Goal: Task Accomplishment & Management: Manage account settings

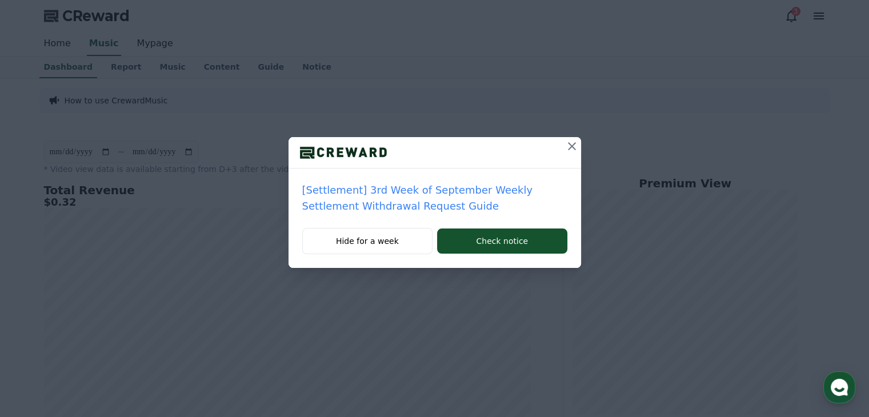
drag, startPoint x: 518, startPoint y: 189, endPoint x: 584, endPoint y: 73, distance: 134.1
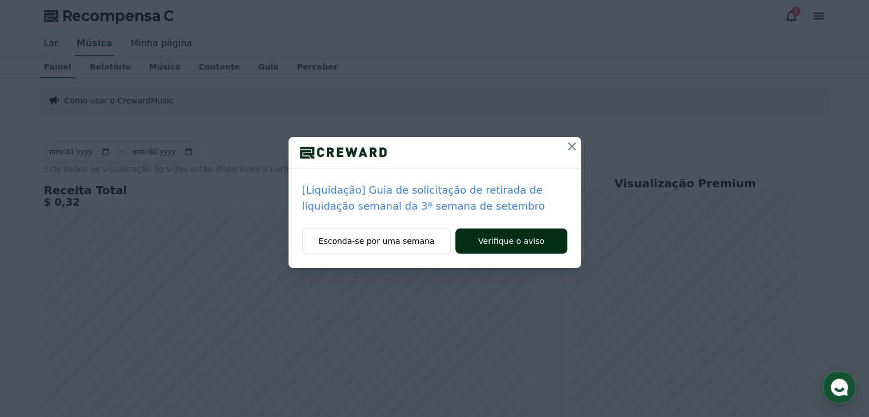
click at [540, 243] on button "Verifique o aviso" at bounding box center [511, 241] width 111 height 25
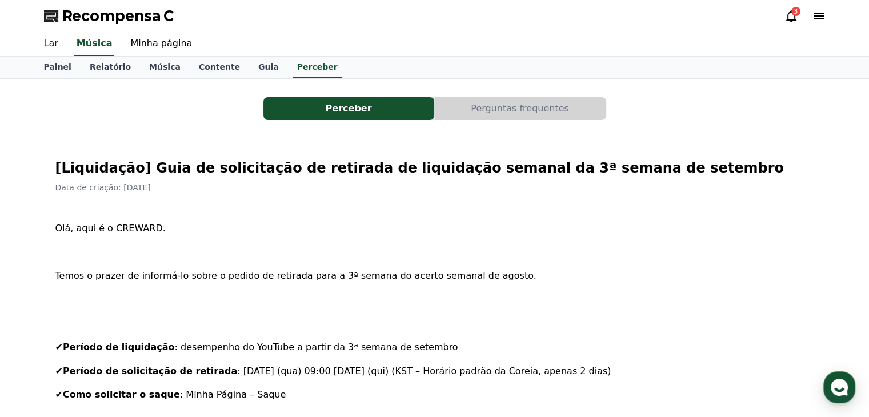
click at [47, 49] on font "Lar" at bounding box center [51, 43] width 14 height 11
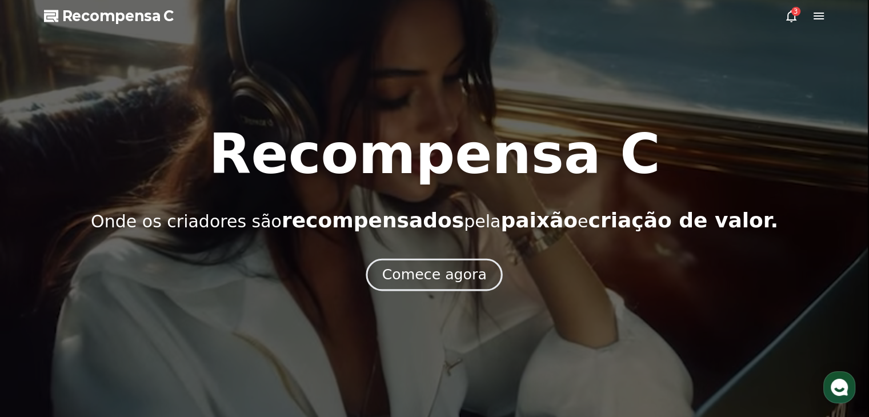
click at [422, 273] on font "Comece agora" at bounding box center [434, 274] width 105 height 17
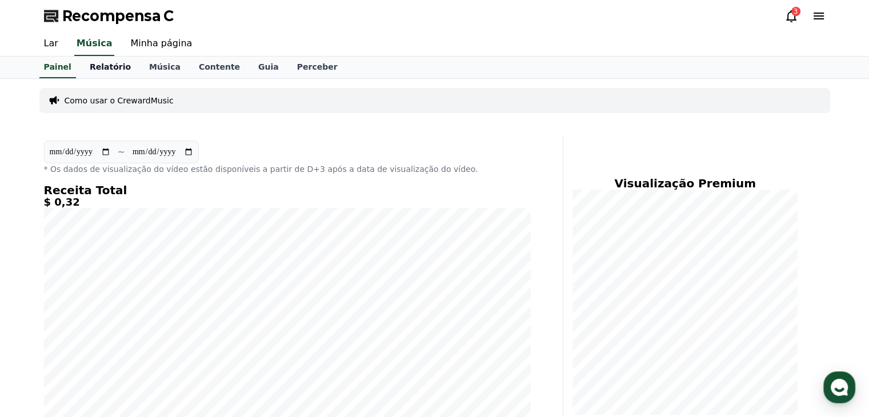
click at [109, 65] on font "Relatório" at bounding box center [110, 66] width 41 height 9
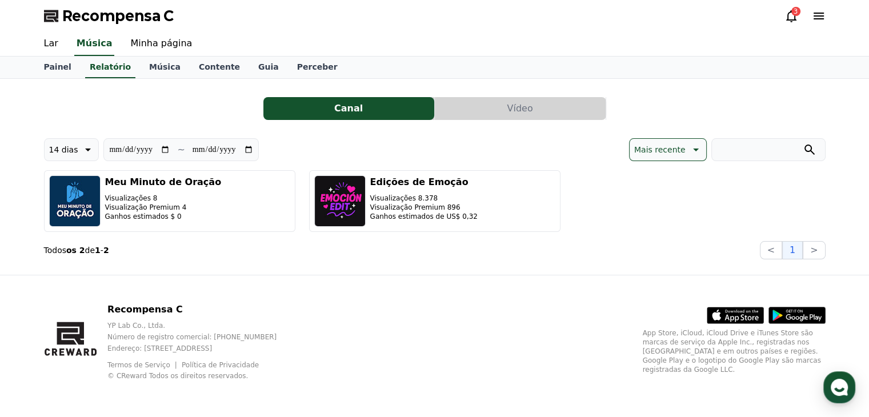
click at [537, 107] on button "Vídeo" at bounding box center [520, 108] width 171 height 23
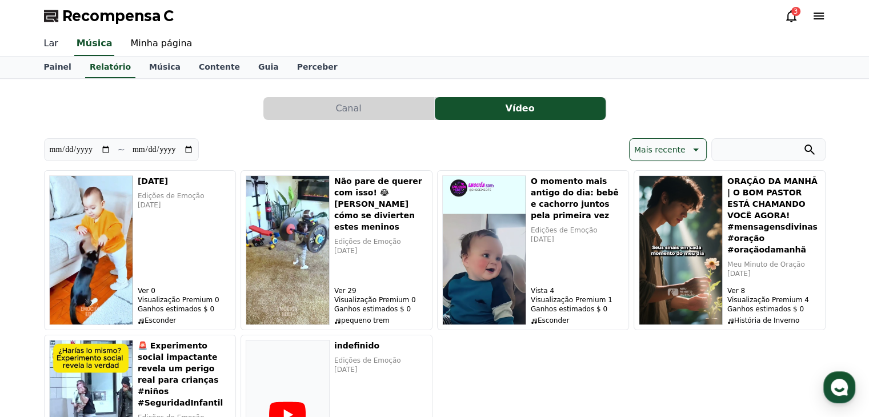
click at [55, 43] on font "Lar" at bounding box center [51, 43] width 14 height 11
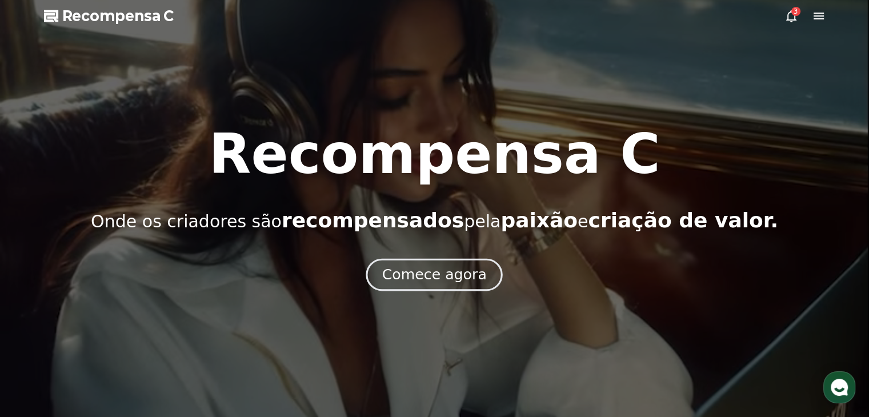
click at [404, 273] on font "Comece agora" at bounding box center [434, 274] width 105 height 17
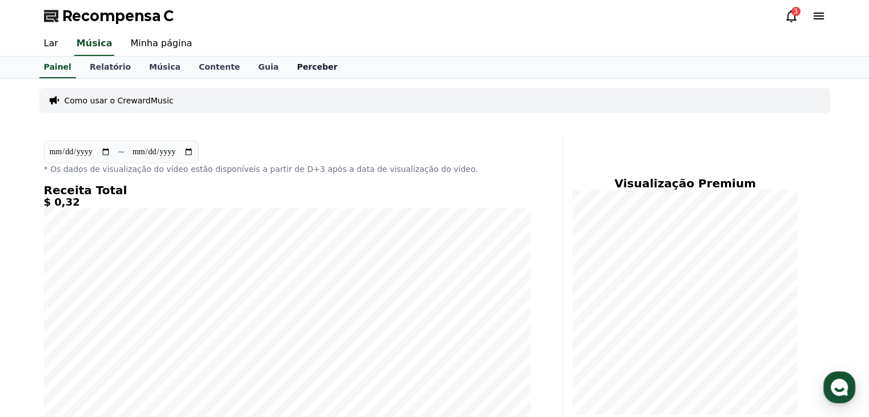
click at [297, 70] on font "Perceber" at bounding box center [317, 66] width 41 height 9
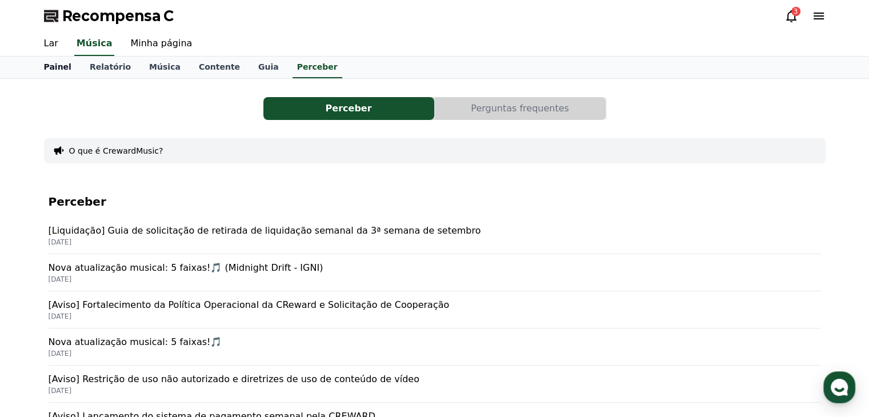
click at [51, 68] on font "Painel" at bounding box center [57, 66] width 27 height 9
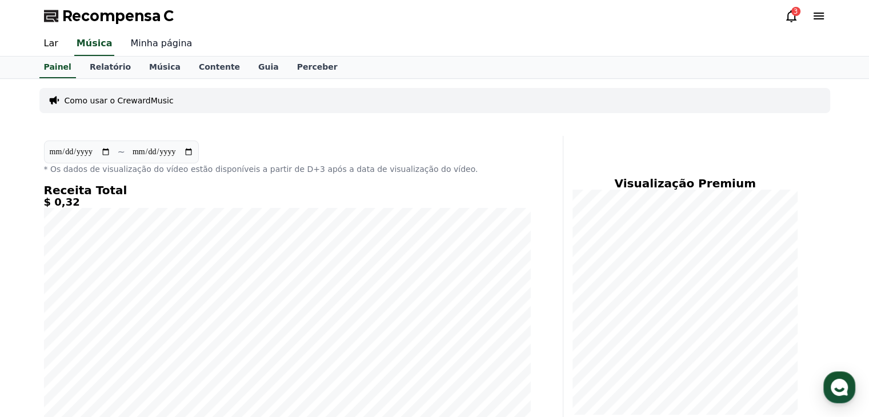
click at [151, 47] on font "Minha página" at bounding box center [161, 43] width 62 height 11
select select "**********"
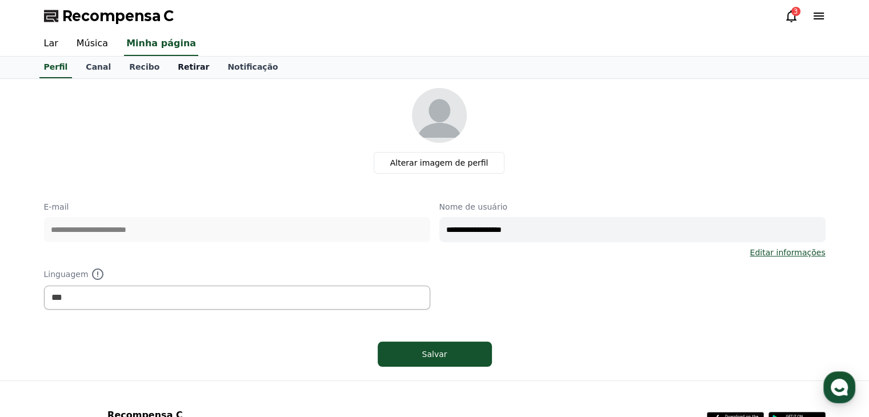
click at [178, 70] on font "Retirar" at bounding box center [193, 66] width 31 height 9
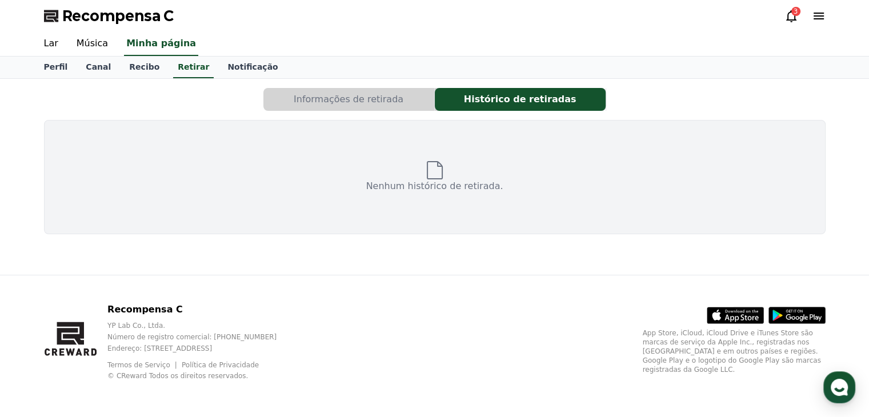
click at [391, 98] on font "Informações de retirada" at bounding box center [349, 99] width 110 height 11
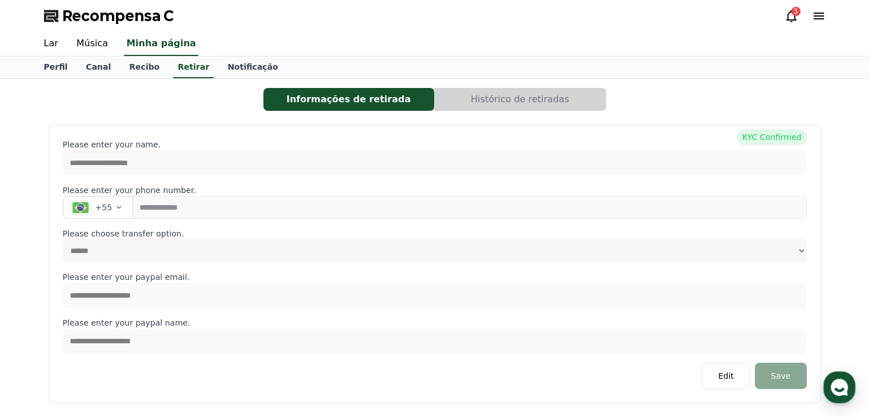
select select
click at [134, 70] on font "Recibo" at bounding box center [144, 66] width 30 height 9
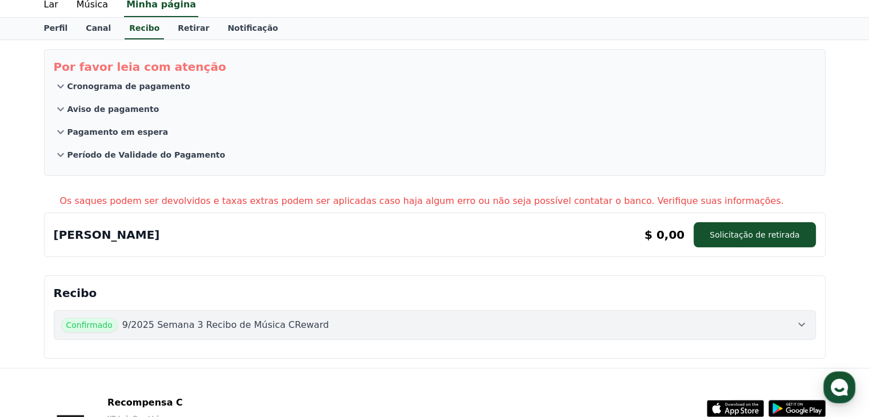
scroll to position [57, 0]
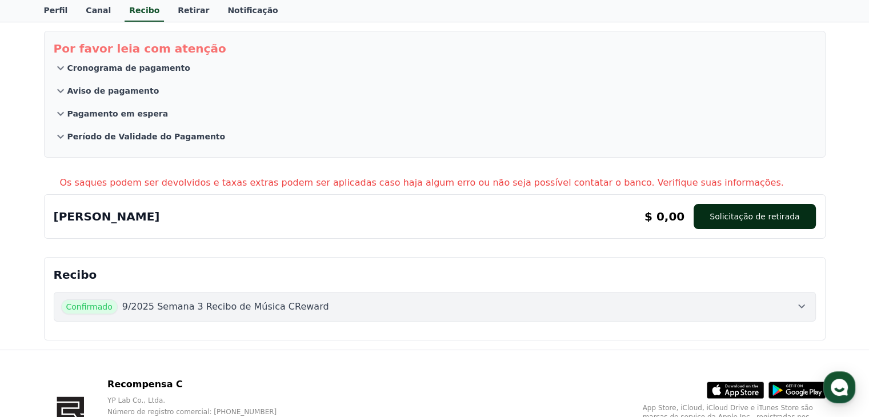
click at [737, 218] on font "Solicitação de retirada" at bounding box center [755, 216] width 90 height 9
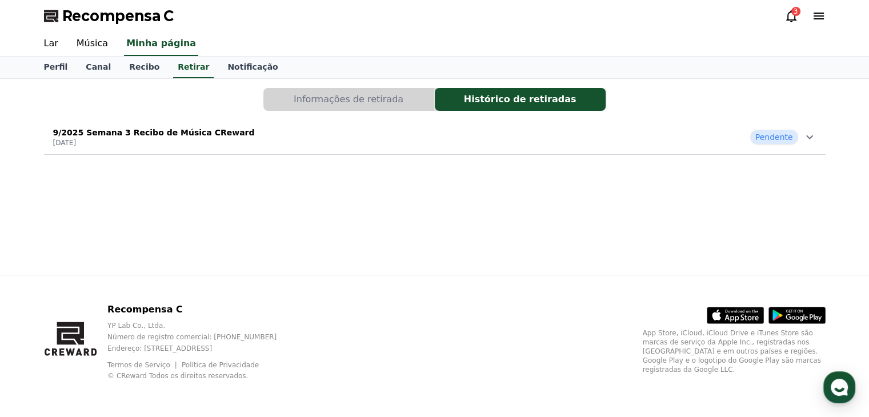
click at [784, 150] on div "9/2025 Semana 3 Recibo de Música CReward [DATE] Pendente" at bounding box center [435, 137] width 782 height 30
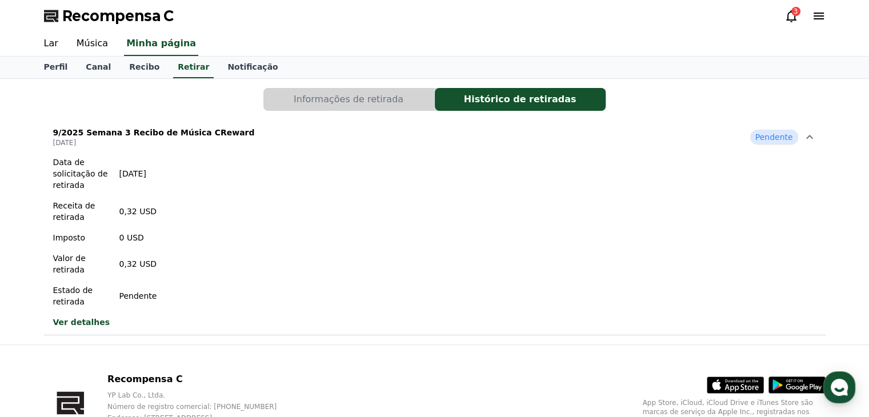
click at [87, 319] on font "Ver detalhes" at bounding box center [81, 322] width 57 height 9
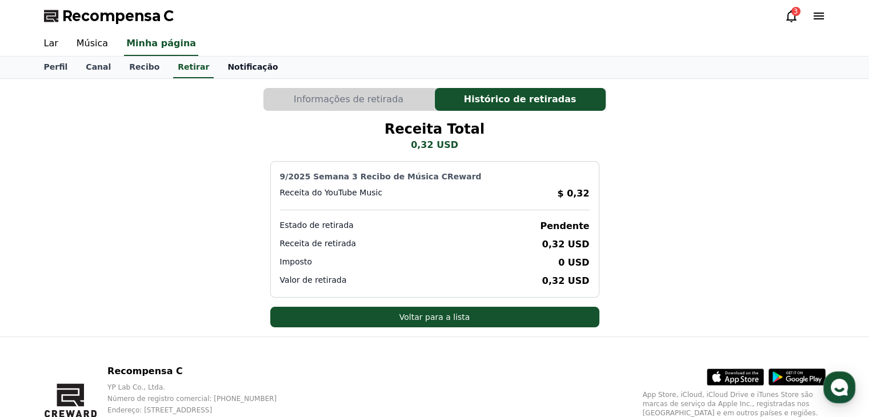
click at [237, 71] on link "Notificação" at bounding box center [252, 68] width 69 height 22
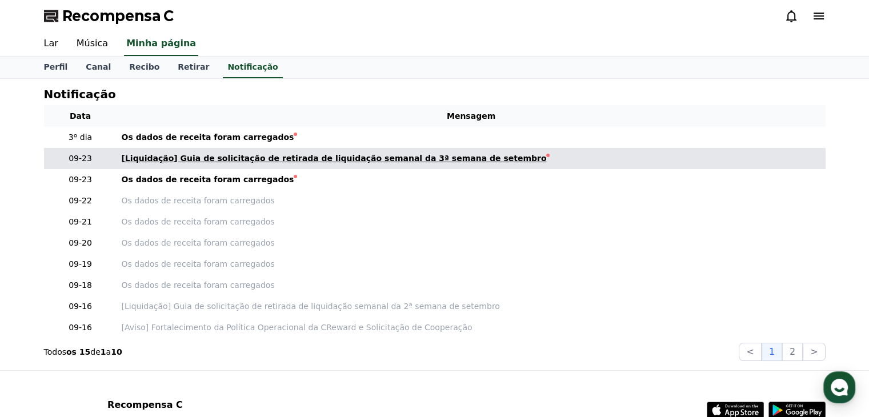
click at [242, 157] on font "[Liquidação] Guia de solicitação de retirada de liquidação semanal da 3ª semana…" at bounding box center [334, 158] width 425 height 9
